Goal: Task Accomplishment & Management: Use online tool/utility

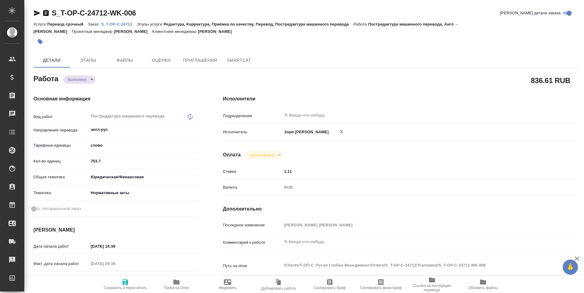
type textarea "x"
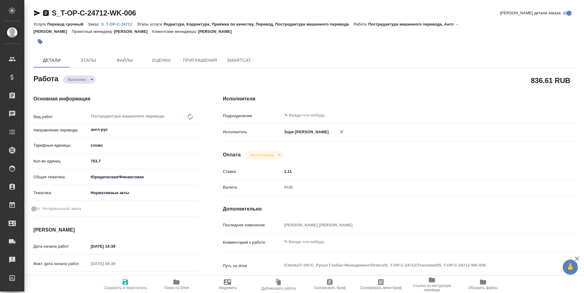
type textarea "x"
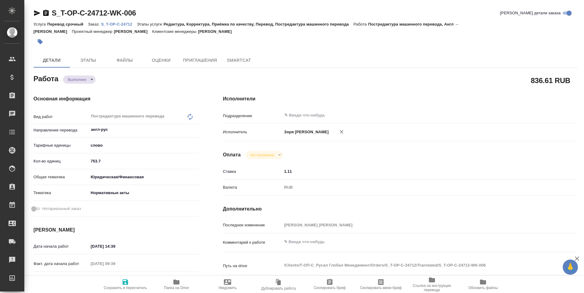
type textarea "x"
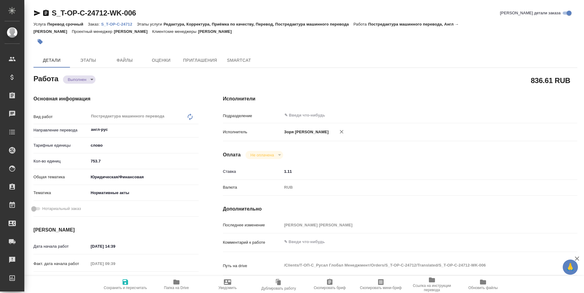
type textarea "x"
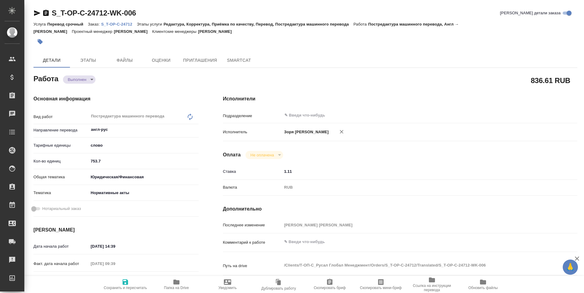
type textarea "x"
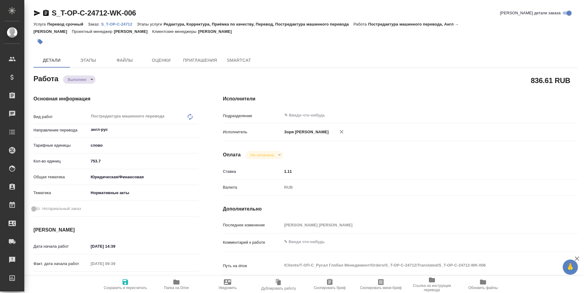
click at [120, 24] on p "S_T-OP-C-24712" at bounding box center [119, 24] width 36 height 5
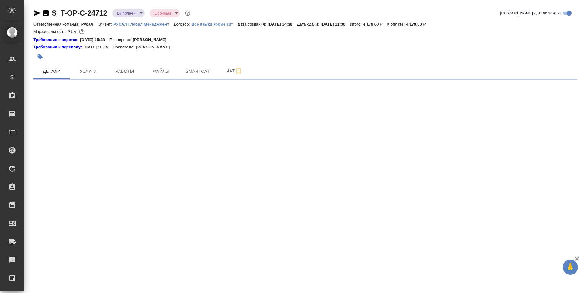
select select "RU"
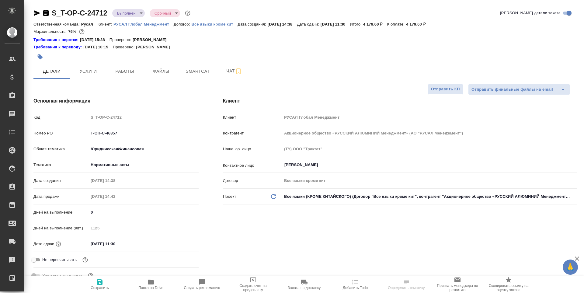
type textarea "x"
type input "Журавлева Александра"
click at [132, 74] on span "Работы" at bounding box center [124, 72] width 29 height 8
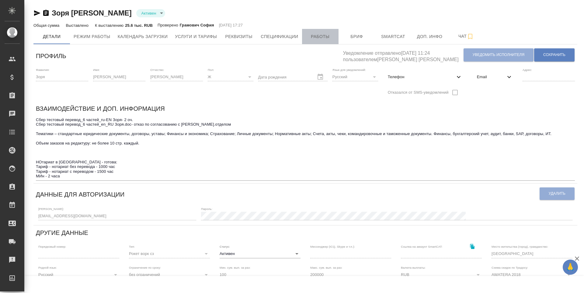
click at [331, 40] on span "Работы" at bounding box center [320, 37] width 29 height 8
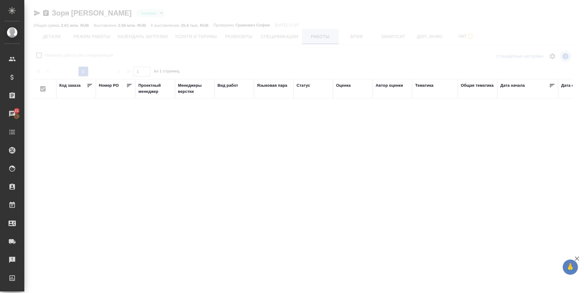
checkbox input "false"
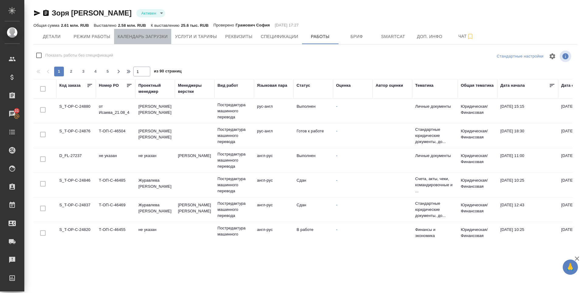
click at [154, 35] on span "Календарь загрузки" at bounding box center [143, 37] width 50 height 8
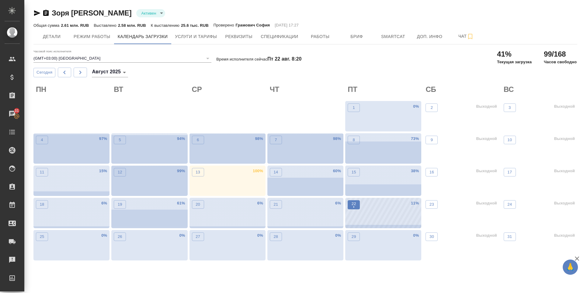
click at [354, 204] on p "22" at bounding box center [354, 204] width 5 height 6
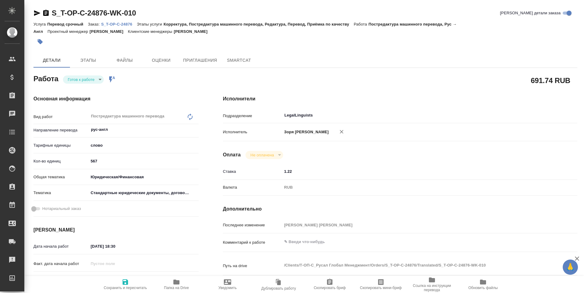
type textarea "x"
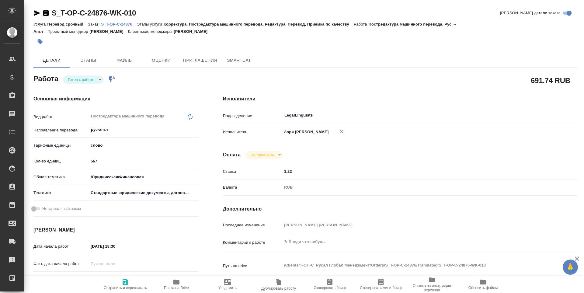
type textarea "x"
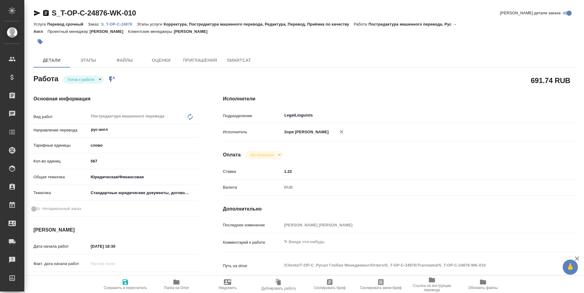
type textarea "x"
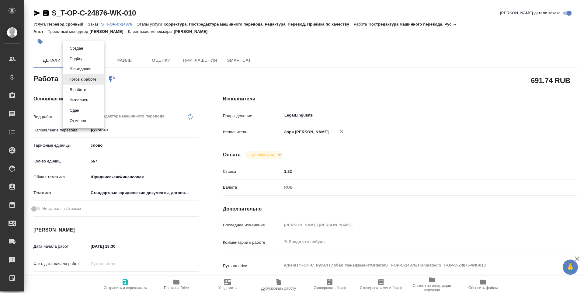
click at [88, 83] on body "🙏 .cls-1 fill:#fff; AWATERA Zoria Tatiana Клиенты Спецификации Заказы Чаты Todo…" at bounding box center [292, 146] width 584 height 293
type textarea "x"
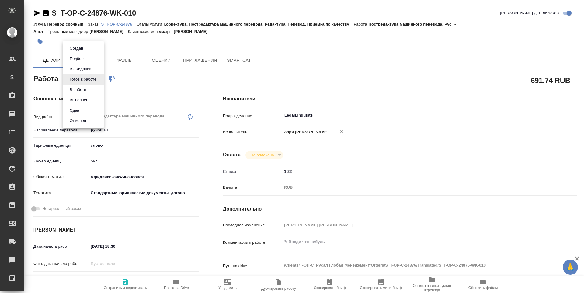
type textarea "x"
click at [90, 90] on li "В работе" at bounding box center [83, 90] width 41 height 10
type textarea "x"
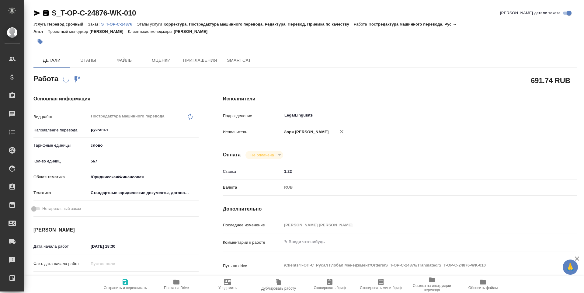
type textarea "x"
click at [175, 288] on span "Папка на Drive" at bounding box center [176, 288] width 25 height 4
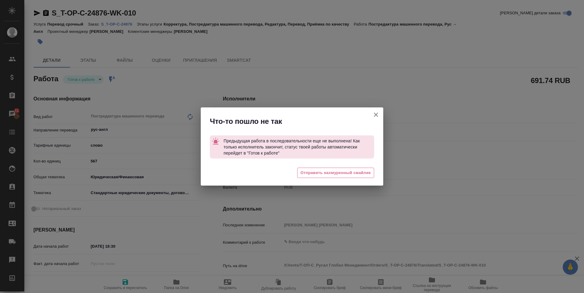
type textarea "x"
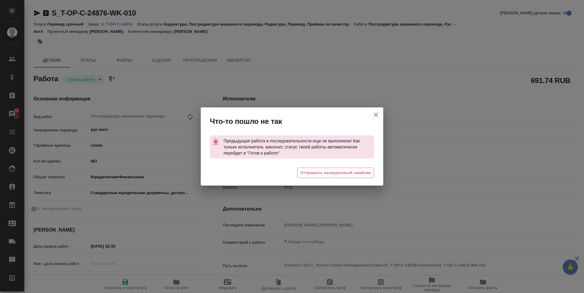
type textarea "x"
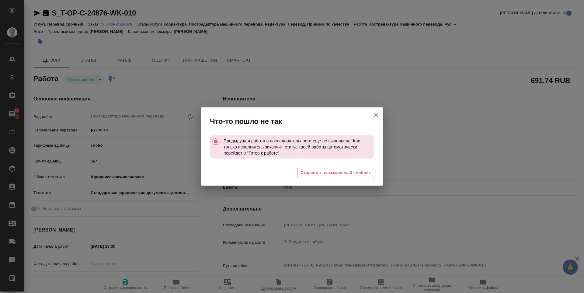
type textarea "x"
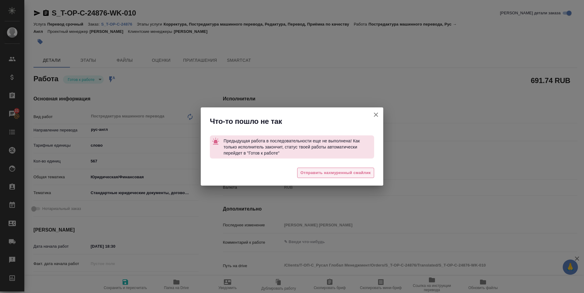
click at [329, 170] on span "Отправить нахмуренный смайлик" at bounding box center [336, 173] width 70 height 7
type textarea "x"
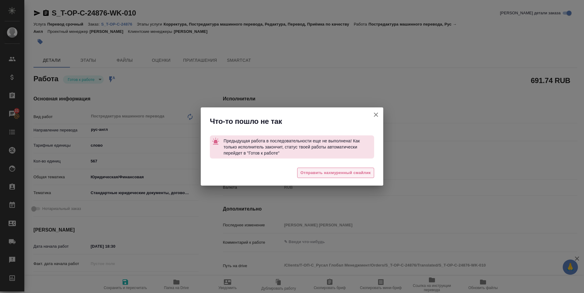
type textarea "x"
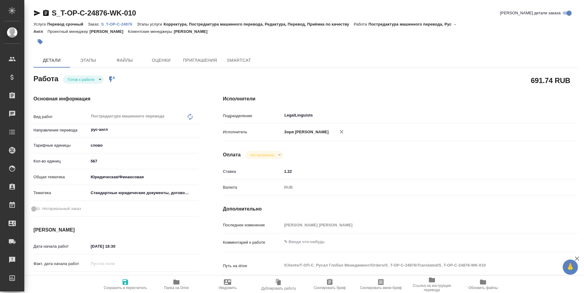
type textarea "x"
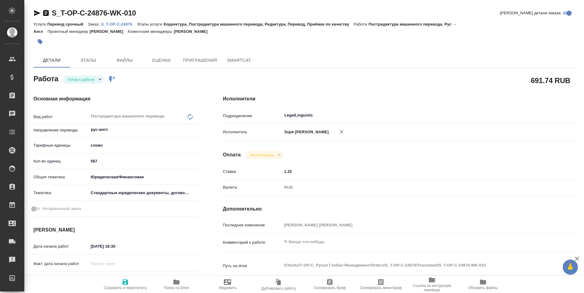
type textarea "x"
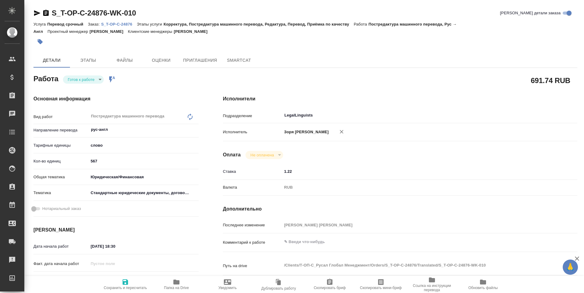
type textarea "x"
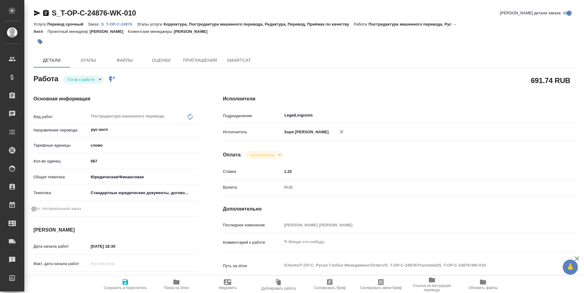
type textarea "x"
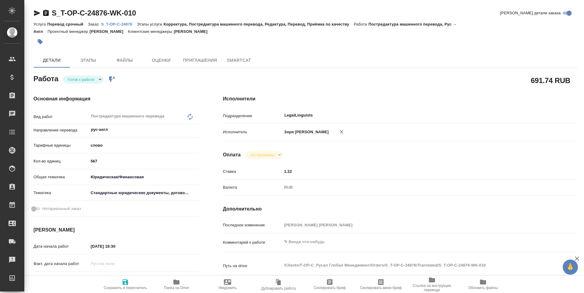
click at [80, 83] on body "🙏 .cls-1 fill:#fff; AWATERA [PERSON_NAME] Спецификации Заказы Чаты Todo Проекты…" at bounding box center [292, 146] width 584 height 293
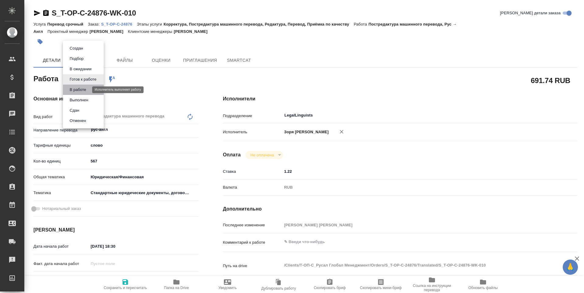
click at [80, 91] on button "В работе" at bounding box center [78, 89] width 20 height 7
type textarea "x"
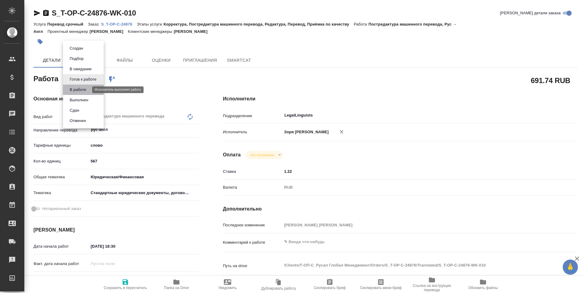
type textarea "x"
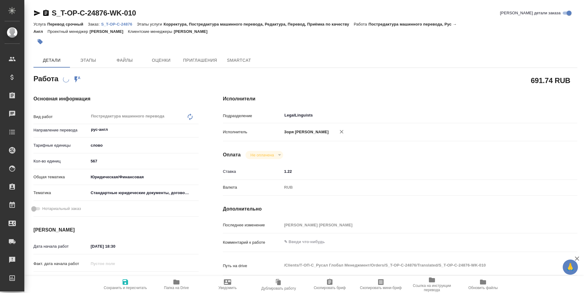
type textarea "x"
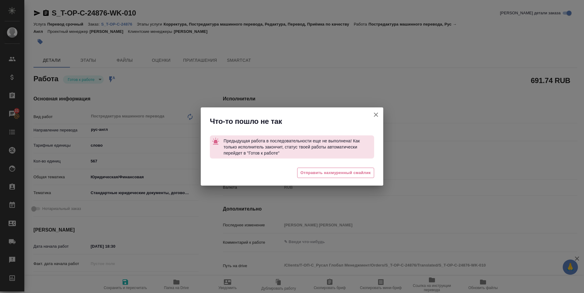
type textarea "x"
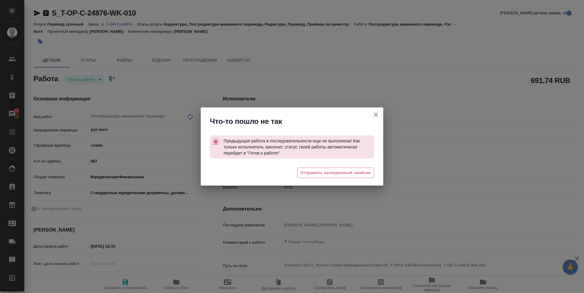
type textarea "x"
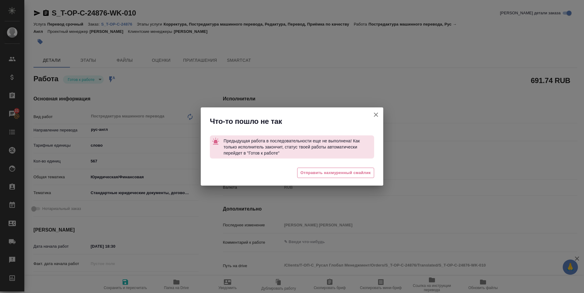
type textarea "x"
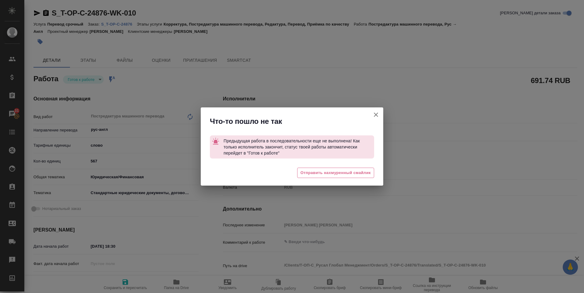
click at [377, 116] on icon "button" at bounding box center [376, 115] width 4 height 4
type textarea "x"
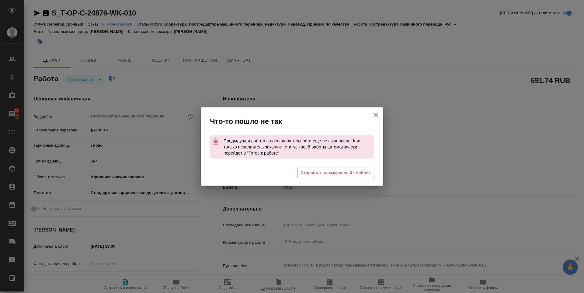
type textarea "x"
